Goal: Task Accomplishment & Management: Use online tool/utility

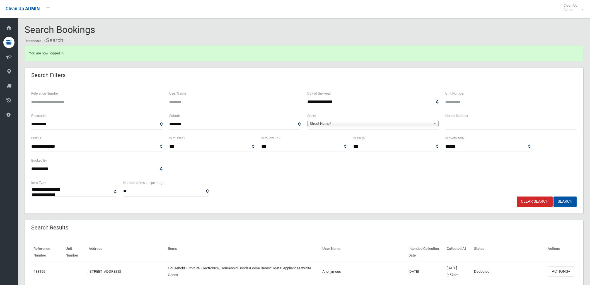
select select
click at [435, 123] on b at bounding box center [435, 123] width 5 height 6
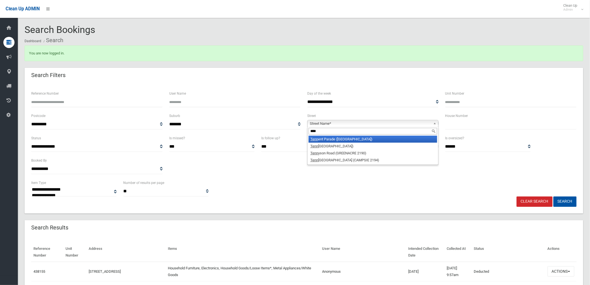
type input "*****"
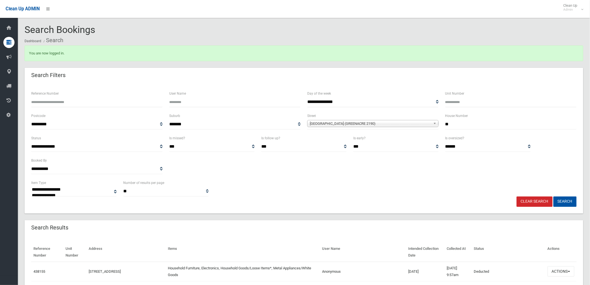
type input "**"
click at [553, 196] on button "Search" at bounding box center [564, 201] width 23 height 10
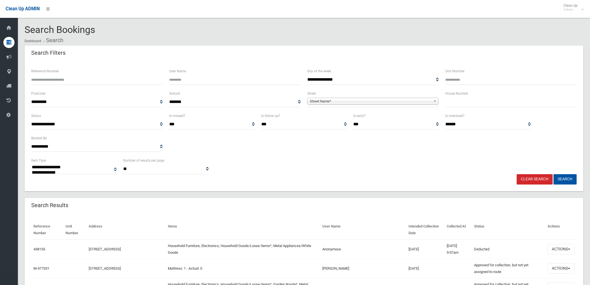
select select
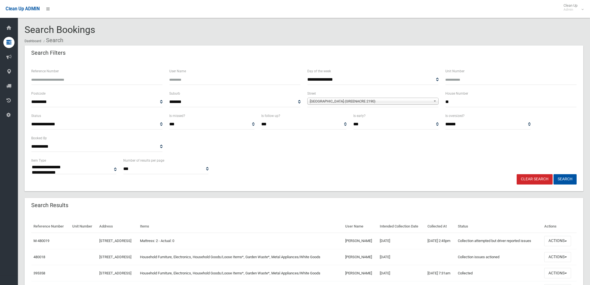
select select
click at [570, 242] on button "Actions" at bounding box center [557, 241] width 27 height 10
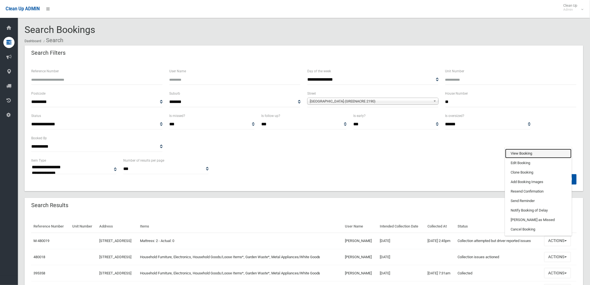
click at [533, 153] on link "View Booking" at bounding box center [538, 153] width 66 height 9
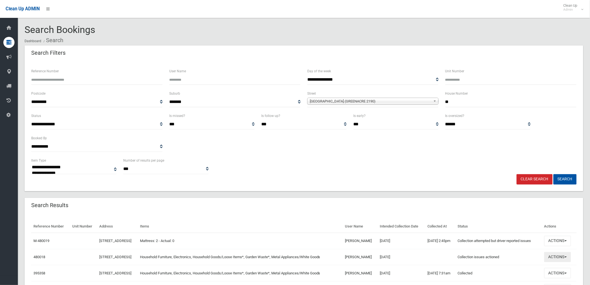
click at [566, 254] on button "Actions" at bounding box center [557, 257] width 27 height 10
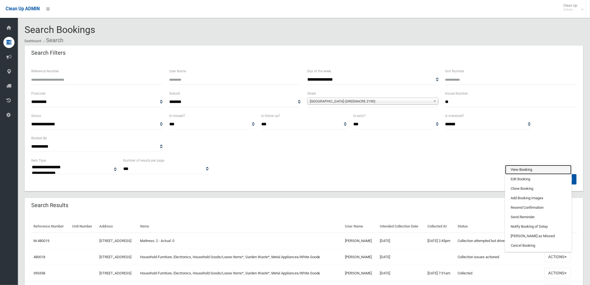
click at [531, 170] on link "View Booking" at bounding box center [538, 169] width 66 height 9
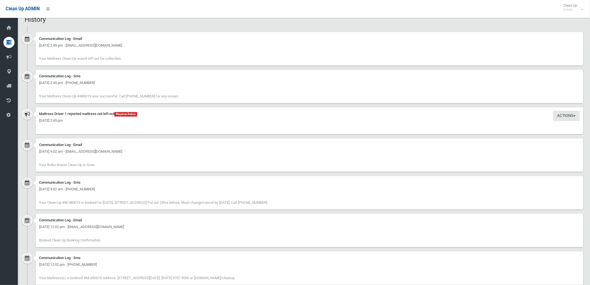
scroll to position [403, 0]
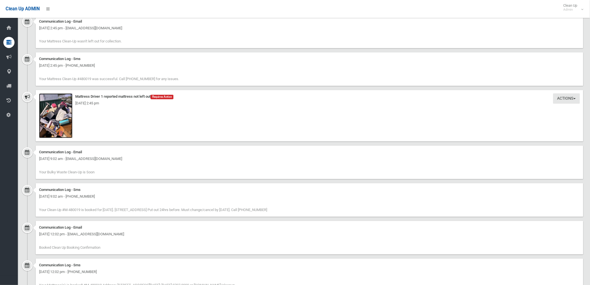
click at [59, 119] on img at bounding box center [55, 115] width 33 height 45
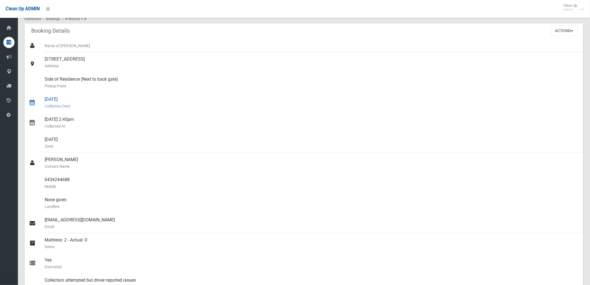
scroll to position [0, 0]
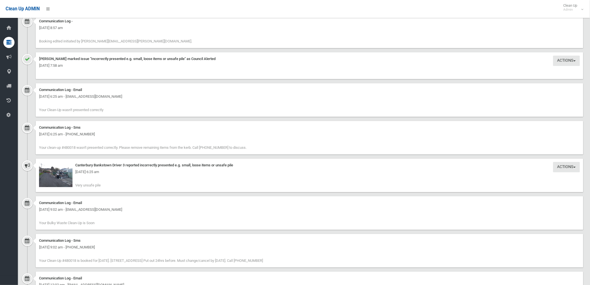
scroll to position [620, 0]
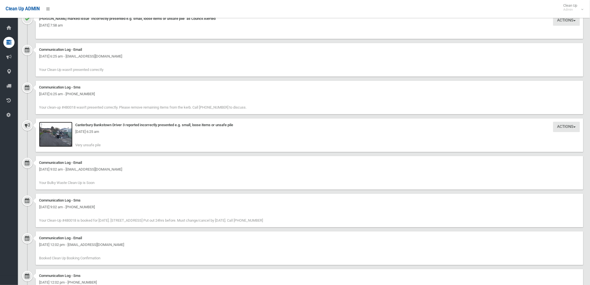
click at [54, 139] on img at bounding box center [55, 134] width 33 height 25
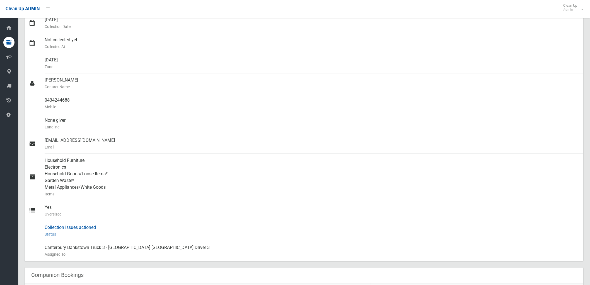
scroll to position [32, 0]
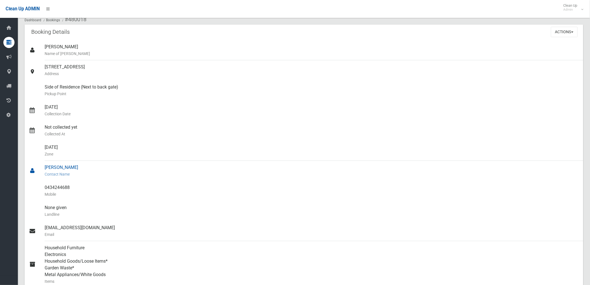
click at [107, 180] on ul "Amanda Nguyen Name of Booker 70 Tennyson Road, GREENACRE NSW 2190 Address Picku…" at bounding box center [304, 194] width 559 height 308
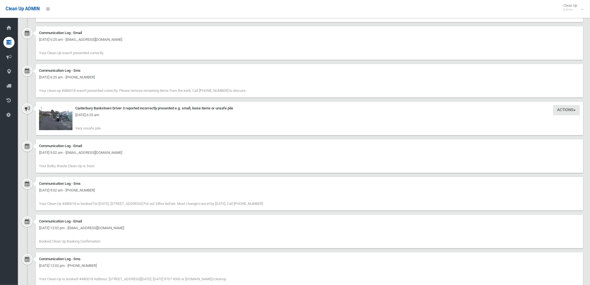
scroll to position [651, 0]
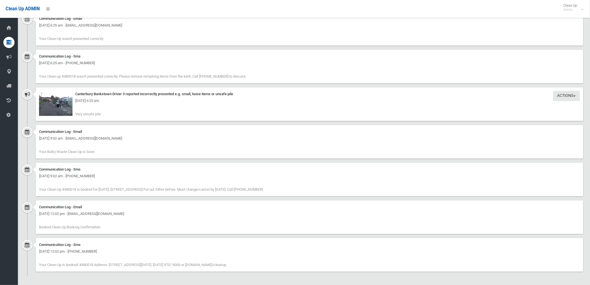
click at [61, 102] on div "Monday 8th September 2025 - 6:25 am" at bounding box center [309, 100] width 541 height 7
click at [60, 101] on div "Monday 8th September 2025 - 6:25 am" at bounding box center [309, 100] width 541 height 7
click at [54, 110] on img at bounding box center [55, 103] width 33 height 25
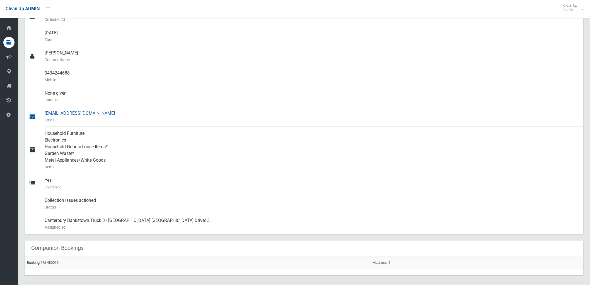
scroll to position [31, 0]
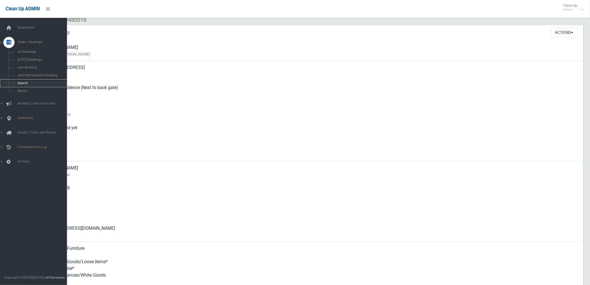
click at [21, 85] on span "Search" at bounding box center [41, 83] width 51 height 4
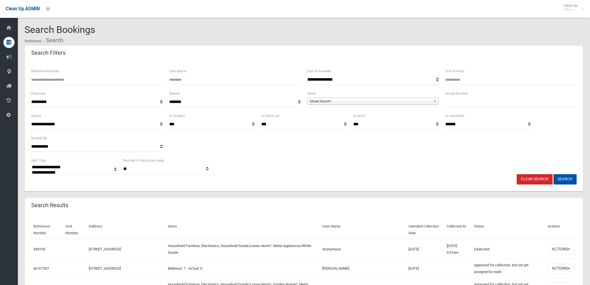
select select
click at [90, 78] on input "Reference Number" at bounding box center [96, 79] width 131 height 10
type input "******"
click at [553, 174] on button "Search" at bounding box center [564, 179] width 23 height 10
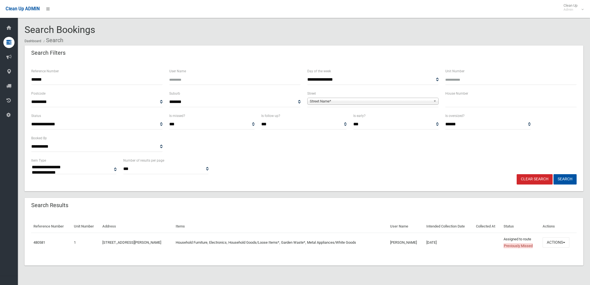
select select
click at [537, 179] on link "Clear Search" at bounding box center [535, 179] width 36 height 10
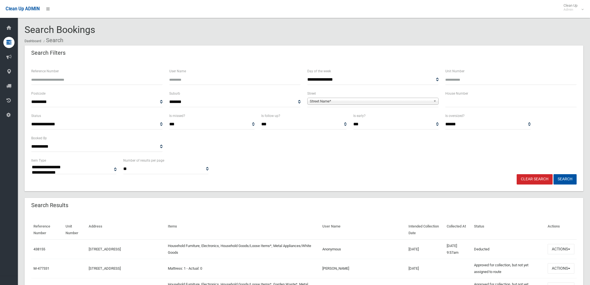
select select
click at [356, 102] on span "Street Name*" at bounding box center [370, 101] width 121 height 7
type input "*****"
type input "***"
click at [553, 174] on button "Search" at bounding box center [564, 179] width 23 height 10
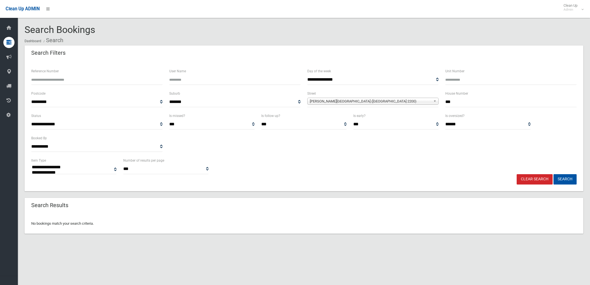
select select
drag, startPoint x: 459, startPoint y: 105, endPoint x: 414, endPoint y: 96, distance: 46.2
click at [415, 96] on div "**********" at bounding box center [304, 101] width 552 height 22
type input "*"
click at [553, 174] on button "Search" at bounding box center [564, 179] width 23 height 10
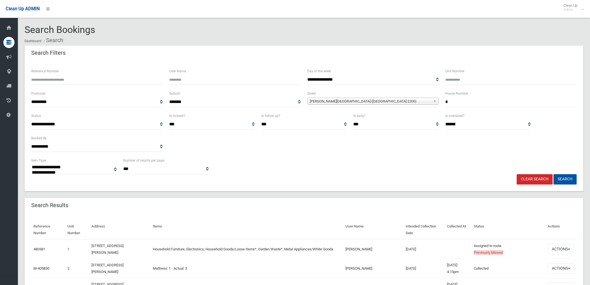
select select
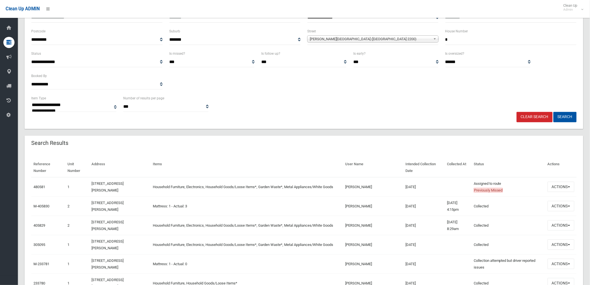
scroll to position [93, 0]
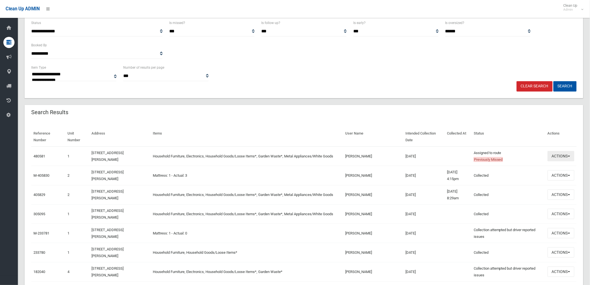
click at [569, 159] on button "Actions" at bounding box center [561, 156] width 27 height 10
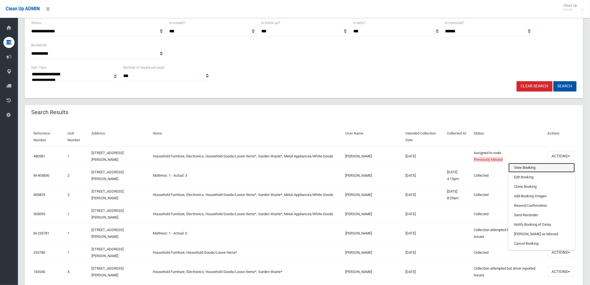
click at [525, 169] on link "View Booking" at bounding box center [542, 167] width 66 height 9
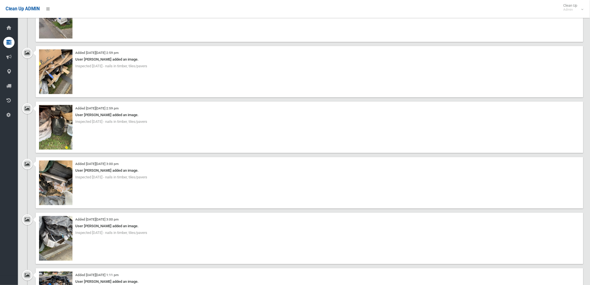
scroll to position [1053, 0]
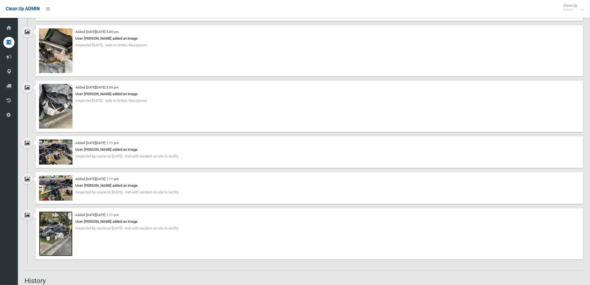
click at [54, 238] on img at bounding box center [55, 233] width 33 height 45
click at [66, 185] on img at bounding box center [55, 187] width 33 height 25
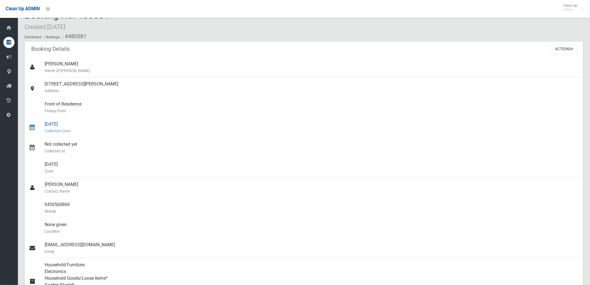
scroll to position [0, 0]
